Goal: Transaction & Acquisition: Purchase product/service

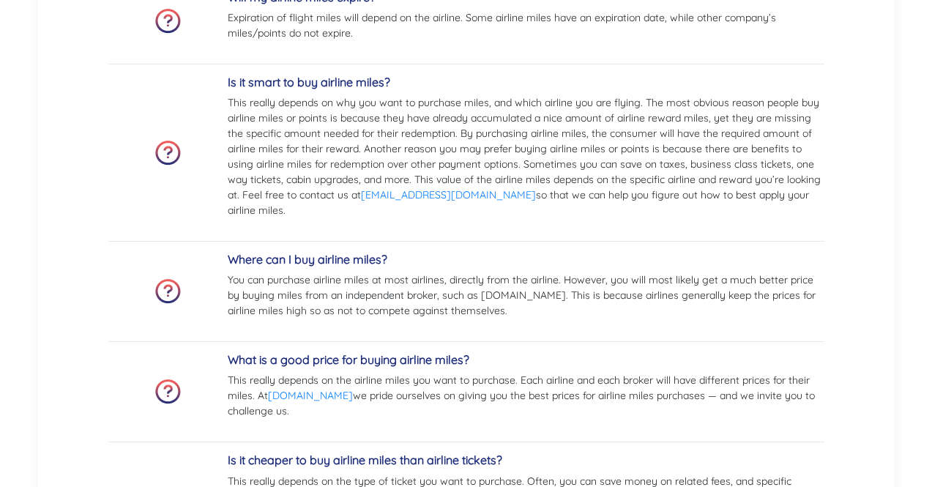
scroll to position [3019, 0]
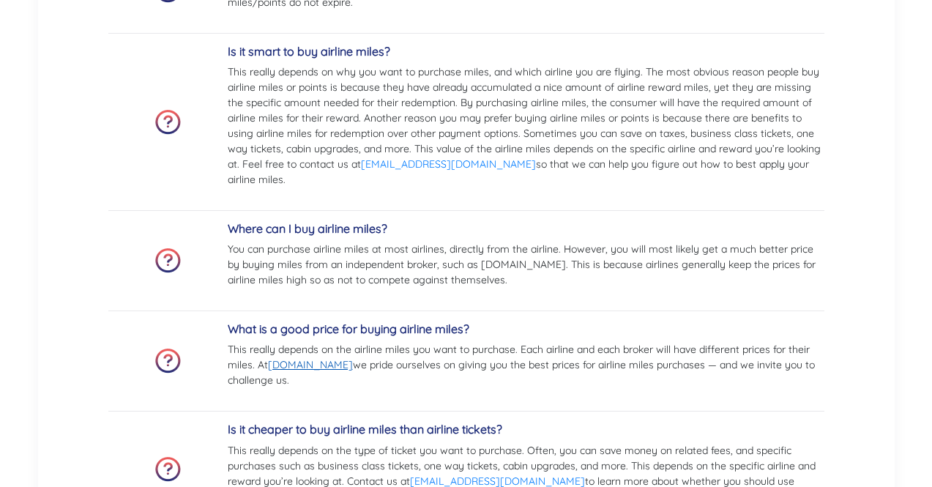
click at [321, 360] on link "[DOMAIN_NAME]" at bounding box center [310, 364] width 85 height 13
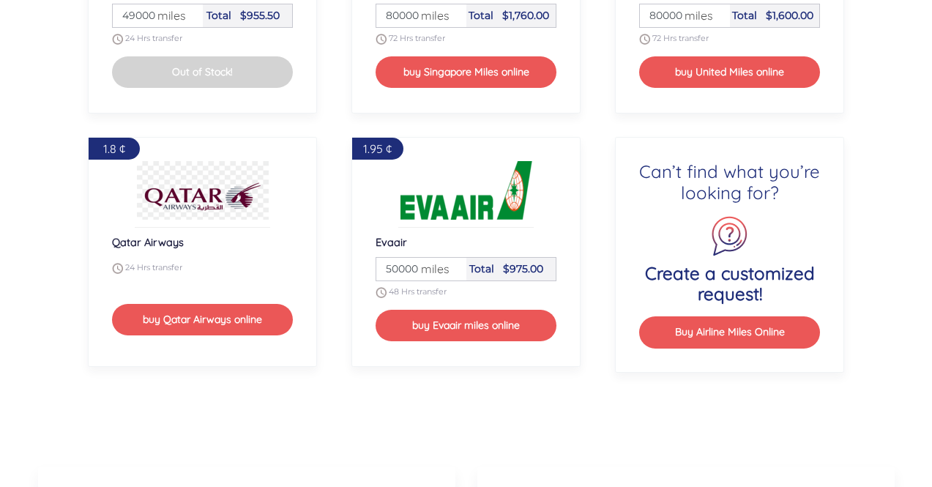
scroll to position [1828, 0]
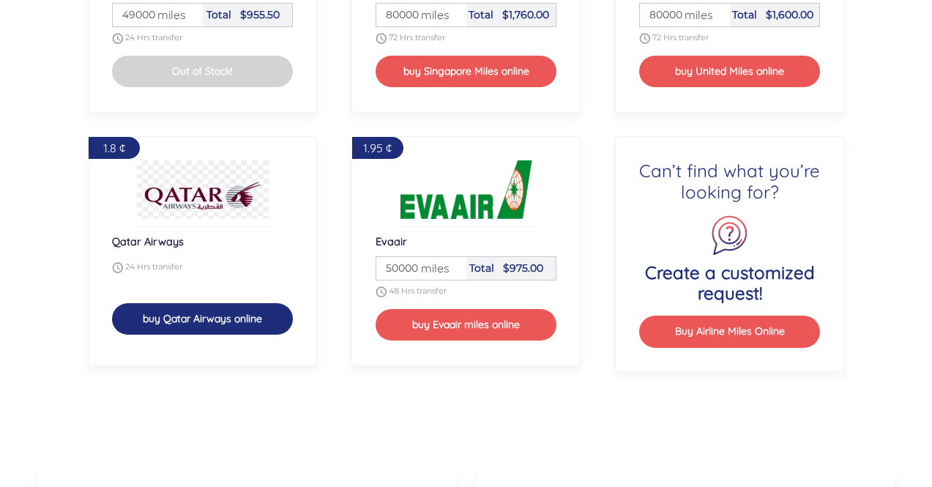
click at [223, 319] on button "buy Qatar Airways online" at bounding box center [203, 318] width 182 height 31
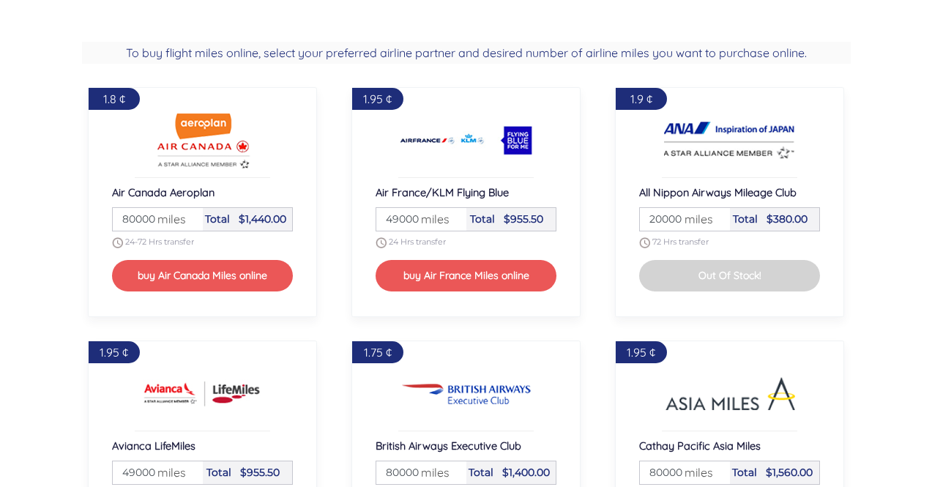
scroll to position [1116, 0]
